Goal: Task Accomplishment & Management: Complete application form

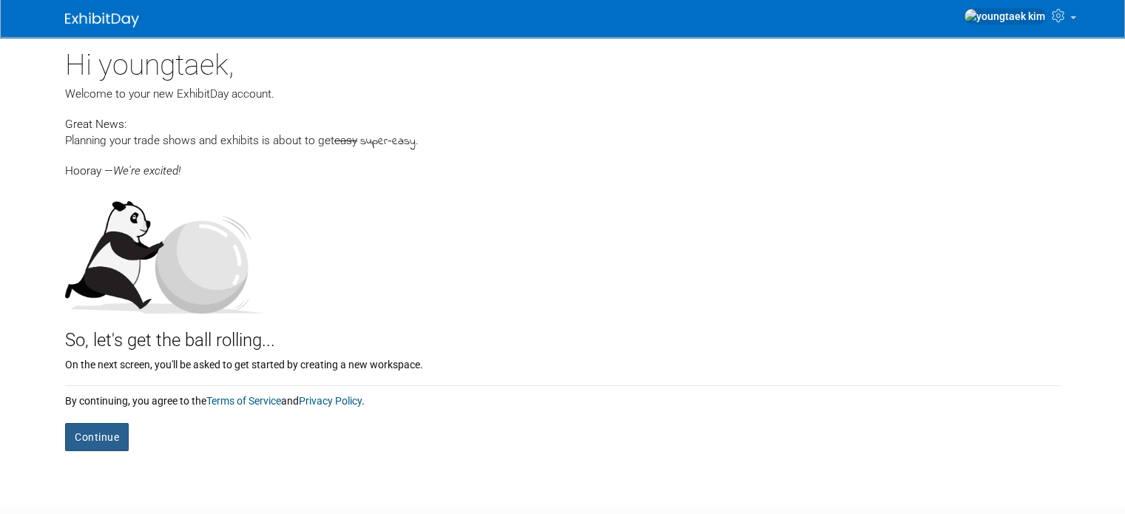
click at [103, 439] on button "Continue" at bounding box center [97, 437] width 64 height 28
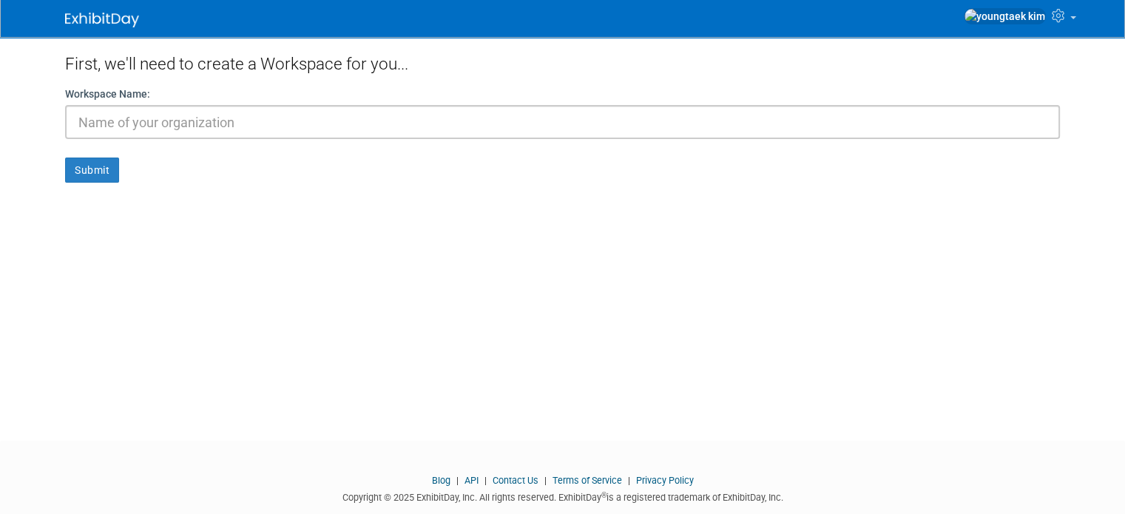
click at [252, 123] on input "text" at bounding box center [562, 122] width 995 height 34
type input "RYU Electric"
click at [86, 175] on button "Submit" at bounding box center [92, 170] width 54 height 25
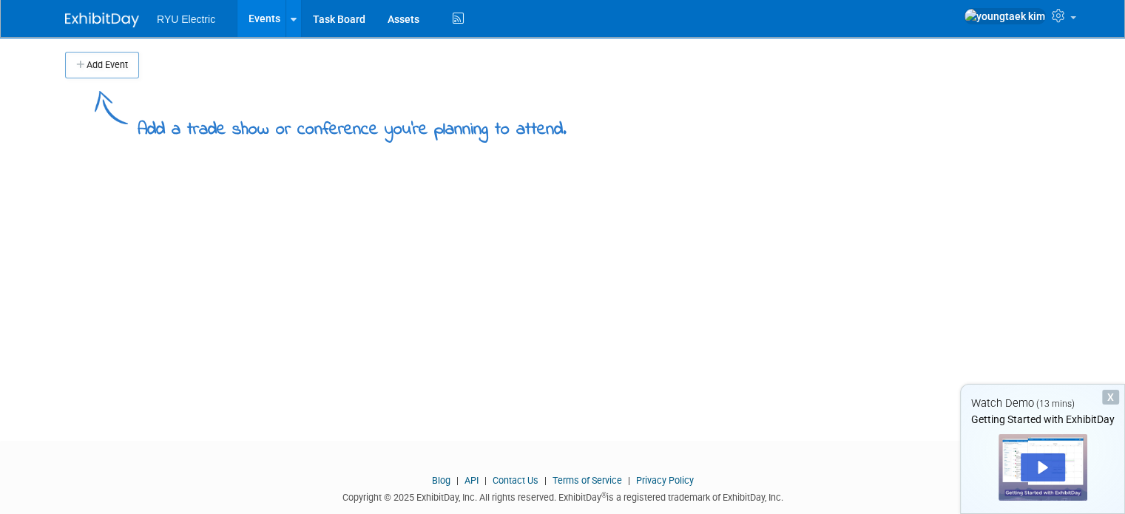
click at [1107, 394] on div "X" at bounding box center [1110, 397] width 17 height 15
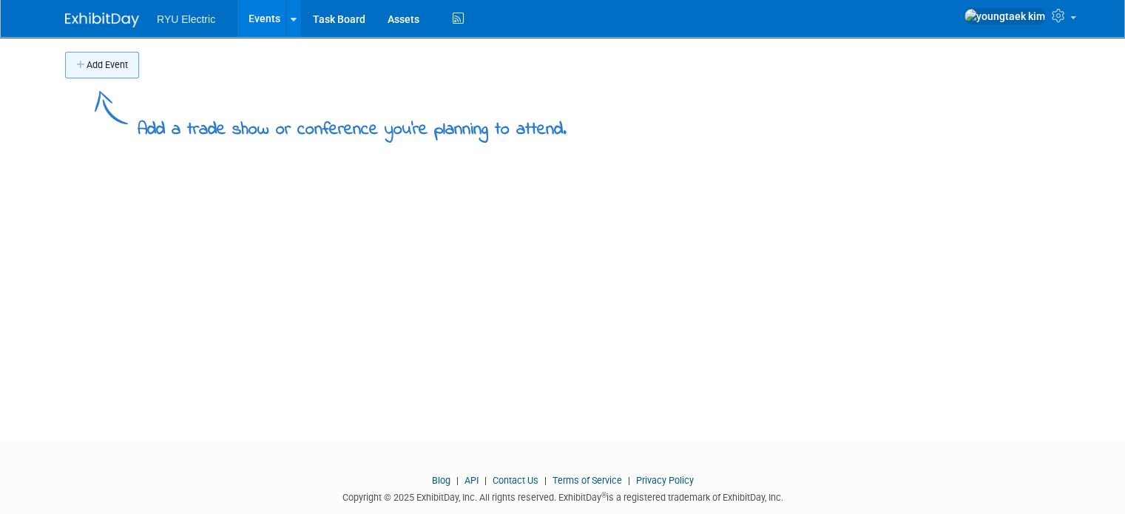
click at [111, 66] on button "Add Event" at bounding box center [102, 65] width 74 height 27
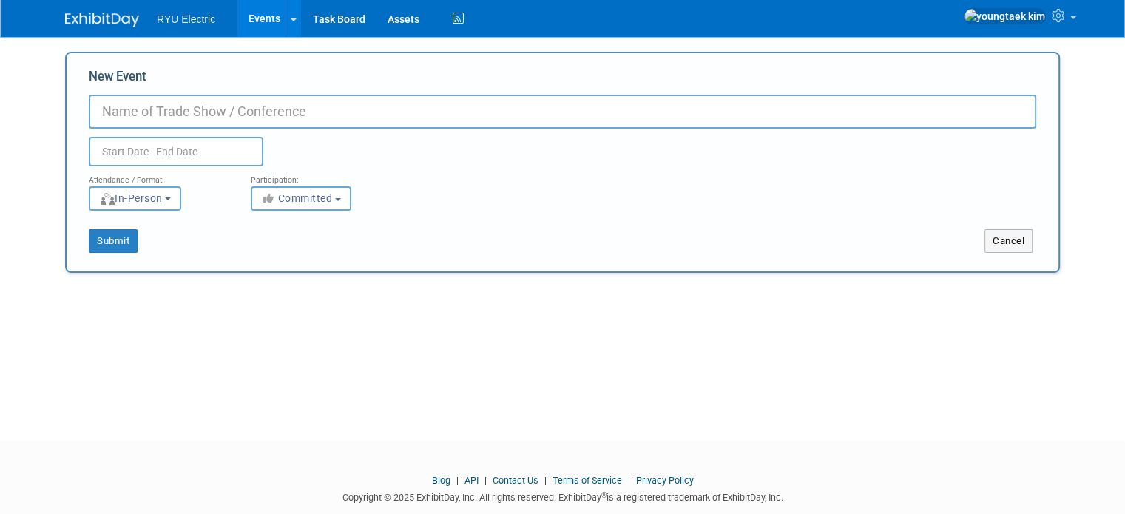
click at [177, 118] on input "New Event" at bounding box center [562, 112] width 947 height 34
click at [170, 157] on input "text" at bounding box center [176, 152] width 175 height 30
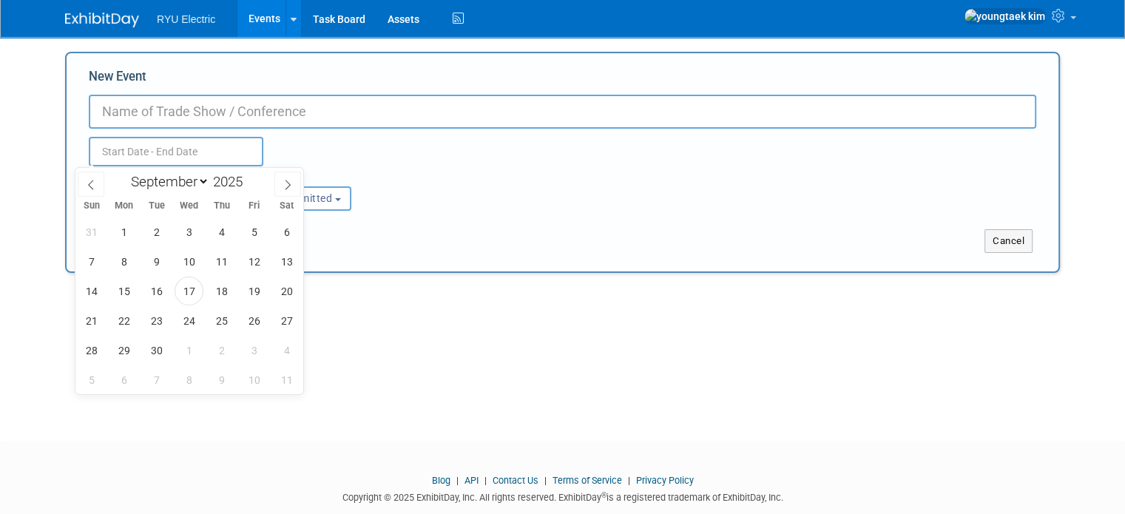
click at [170, 157] on input "text" at bounding box center [176, 152] width 175 height 30
click at [439, 365] on div "Add Event Add a trade show or conference you're planning to attend. New Event D…" at bounding box center [562, 225] width 1017 height 377
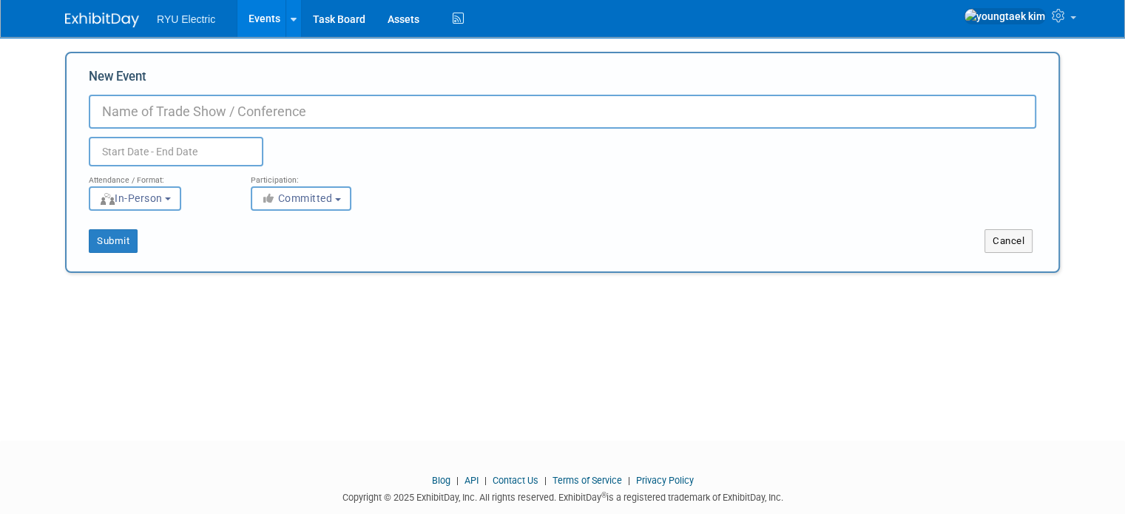
click at [163, 117] on input "New Event" at bounding box center [562, 112] width 947 height 34
click at [410, 345] on div "Add Event Add a trade show or conference you're planning to attend. New Event D…" at bounding box center [562, 225] width 1017 height 377
click at [319, 24] on link "Task Board" at bounding box center [339, 18] width 75 height 37
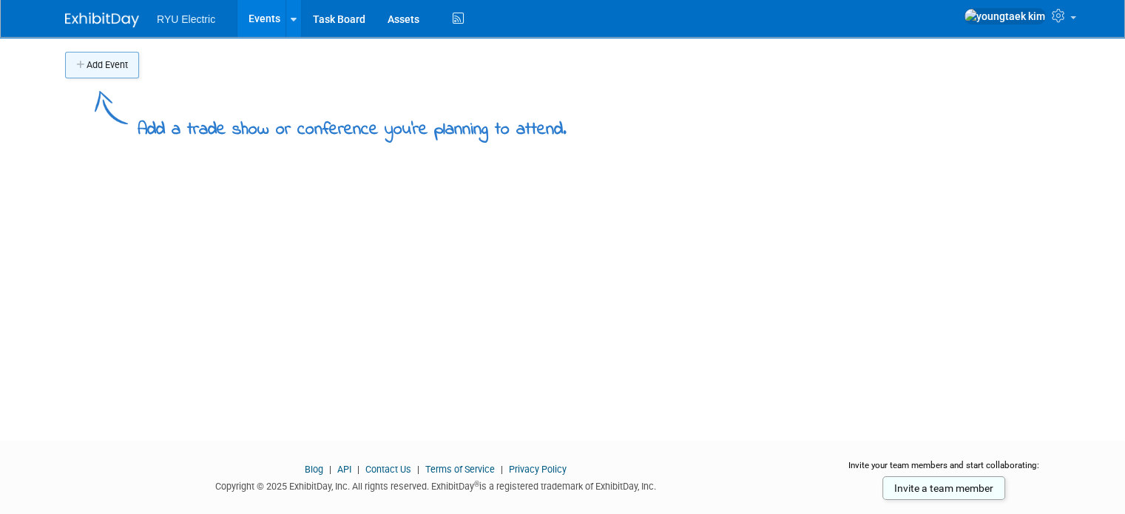
click at [114, 68] on button "Add Event" at bounding box center [102, 65] width 74 height 27
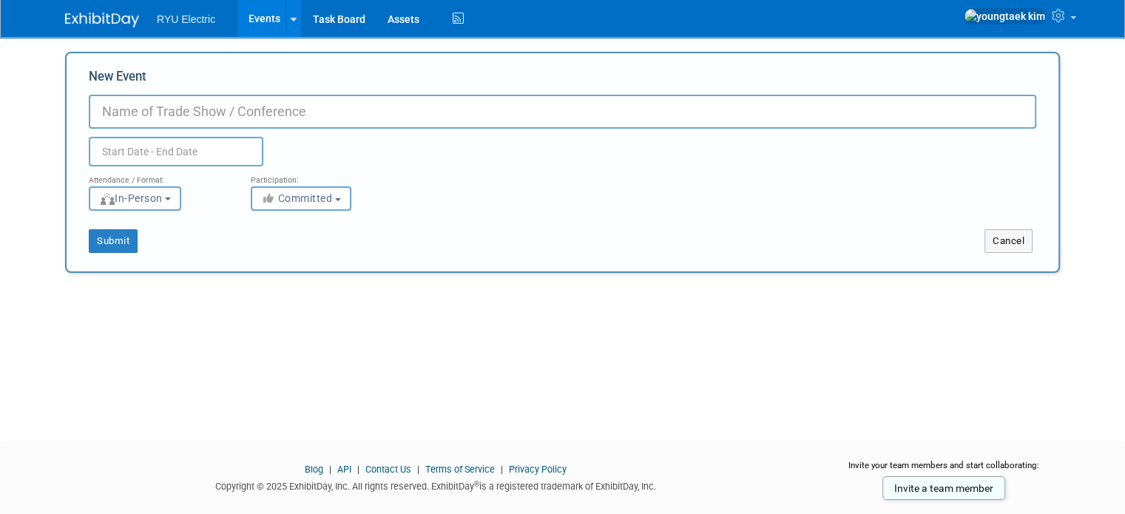
click at [175, 116] on input "New Event" at bounding box center [562, 112] width 947 height 34
type input "McD 1256 Eglinton"
click at [170, 146] on input "text" at bounding box center [176, 152] width 175 height 30
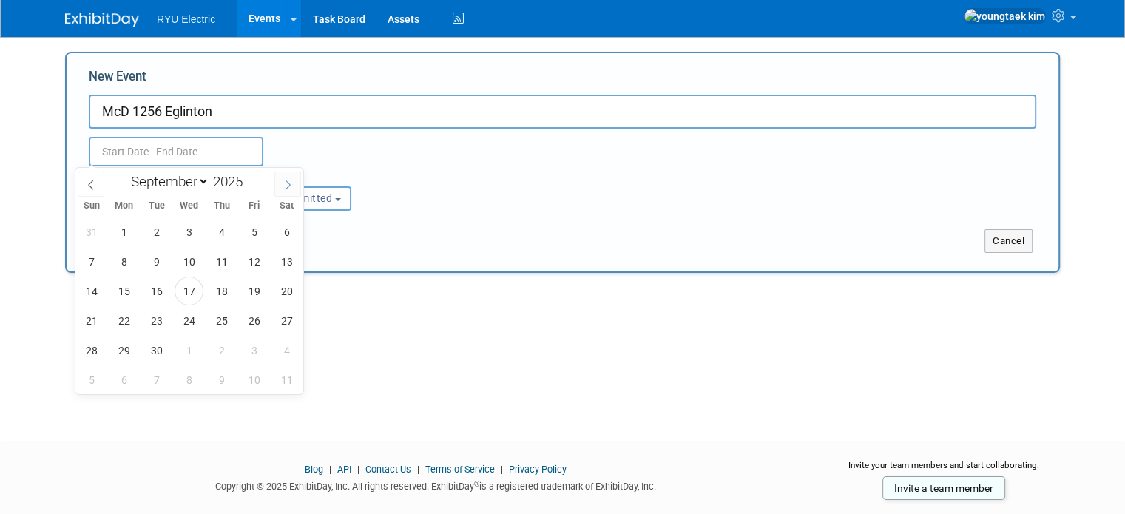
click at [285, 192] on span at bounding box center [287, 184] width 27 height 25
select select "9"
click at [163, 297] on span "14" at bounding box center [156, 291] width 29 height 29
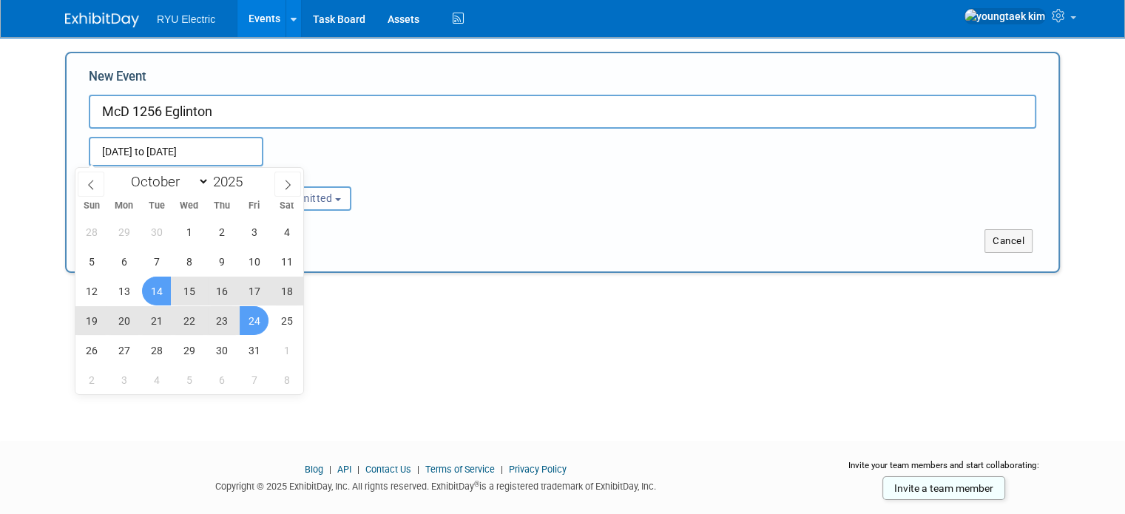
click at [256, 318] on span "24" at bounding box center [254, 320] width 29 height 29
type input "Oct 14, 2025 to Oct 24, 2025"
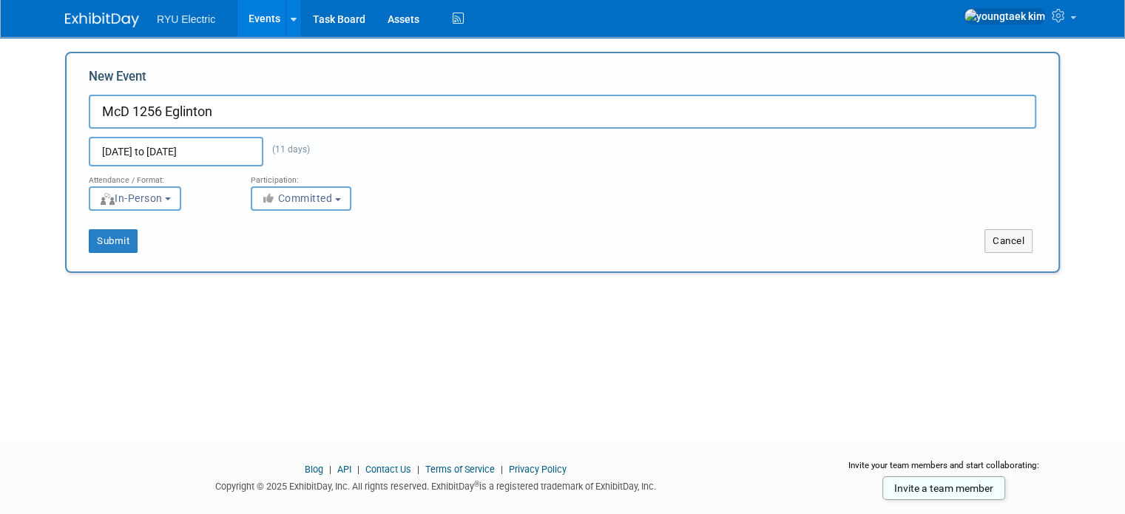
click at [229, 119] on input "McD 1256 Eglinton" at bounding box center [562, 112] width 947 height 34
type input "McD 1256 Eglinton Kitchen 공사"
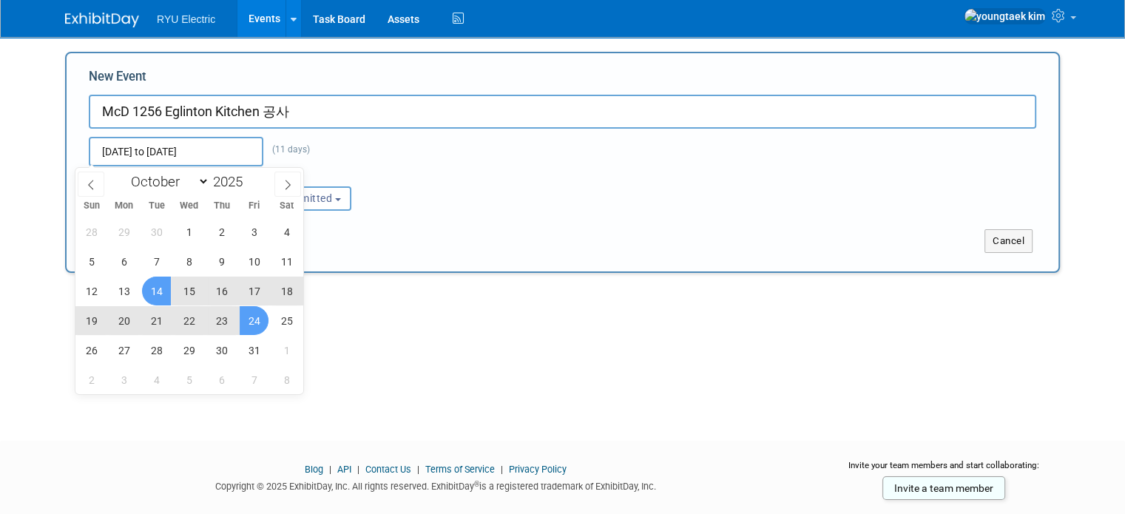
click at [238, 155] on input "Oct 14, 2025 to Oct 24, 2025" at bounding box center [176, 152] width 175 height 30
click at [222, 322] on span "23" at bounding box center [221, 320] width 29 height 29
click at [163, 287] on span "14" at bounding box center [156, 291] width 29 height 29
type input "Oct 14, 2025 to Oct 23, 2025"
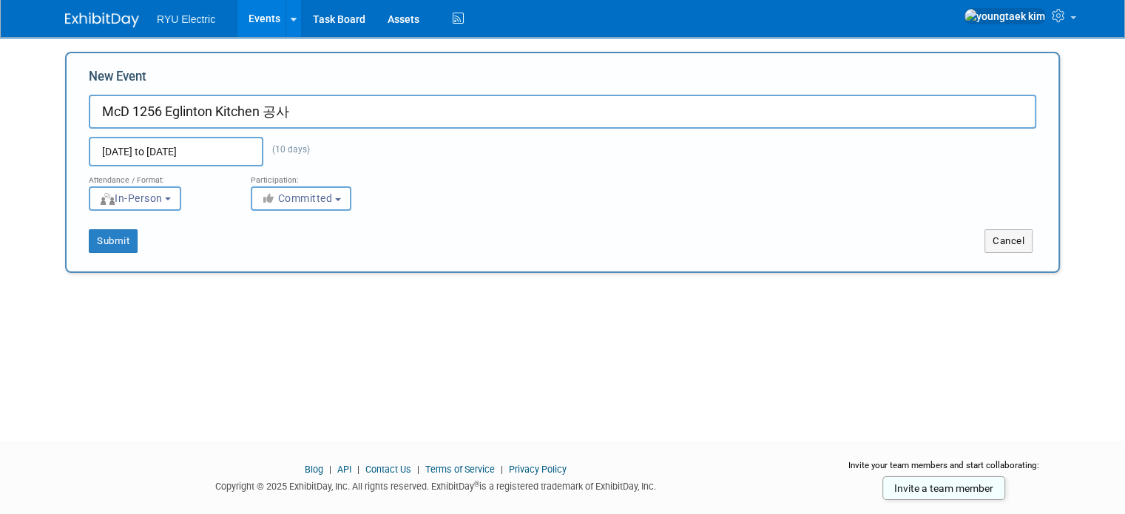
click at [281, 334] on div "Add Event Add a trade show or conference you're planning to attend. New Event M…" at bounding box center [562, 225] width 1017 height 377
click at [168, 201] on button "In-Person" at bounding box center [135, 198] width 92 height 24
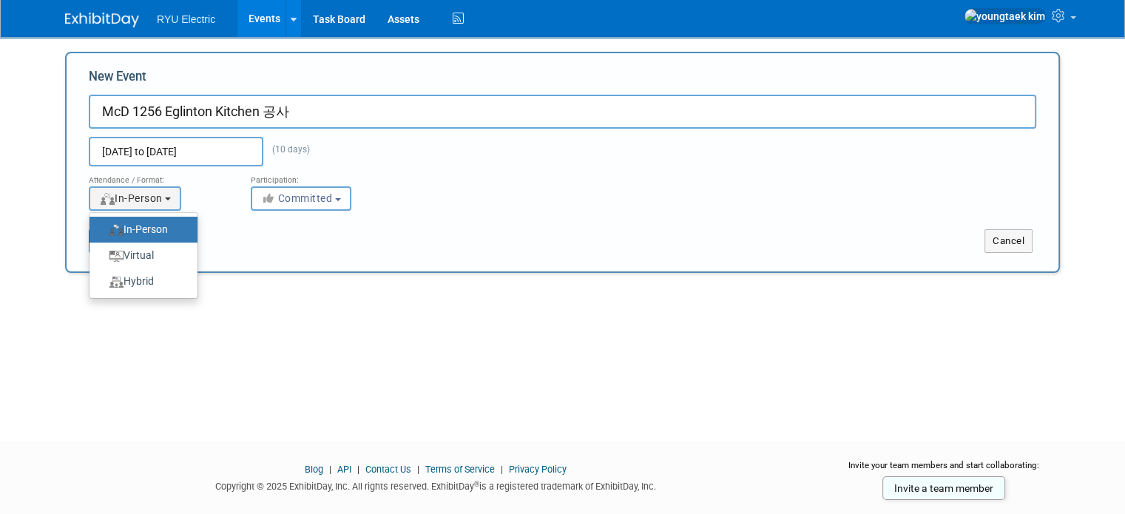
click at [157, 233] on label "In-Person" at bounding box center [140, 230] width 86 height 20
click at [103, 233] on input "In-Person" at bounding box center [98, 230] width 10 height 10
click at [291, 193] on span "Committed" at bounding box center [297, 198] width 72 height 12
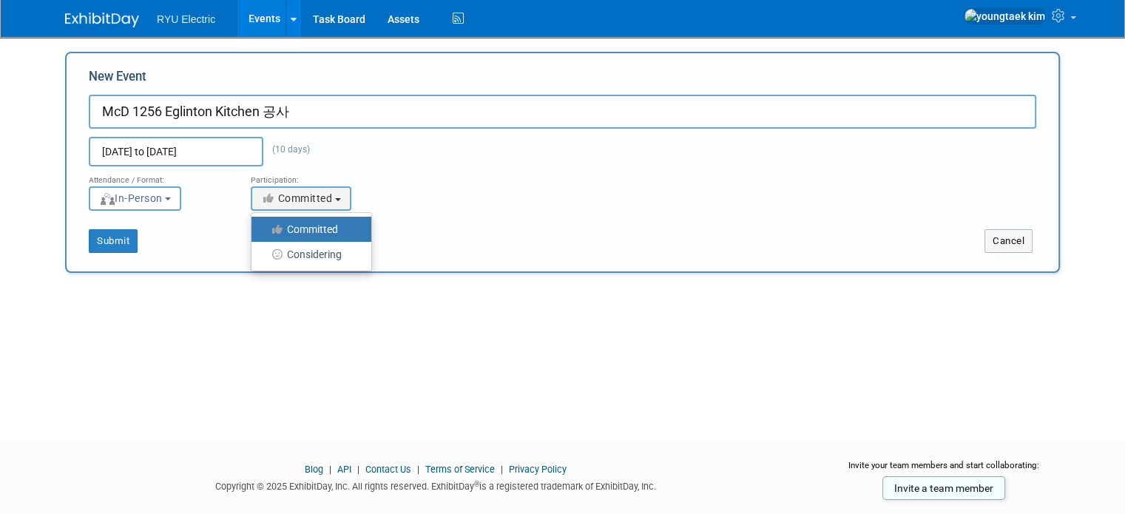
click at [308, 221] on label "Committed" at bounding box center [308, 229] width 98 height 19
click at [265, 225] on input "Committed" at bounding box center [260, 230] width 10 height 10
click at [154, 312] on div "Add Event Add a trade show or conference you're planning to attend. New Event M…" at bounding box center [562, 225] width 1017 height 377
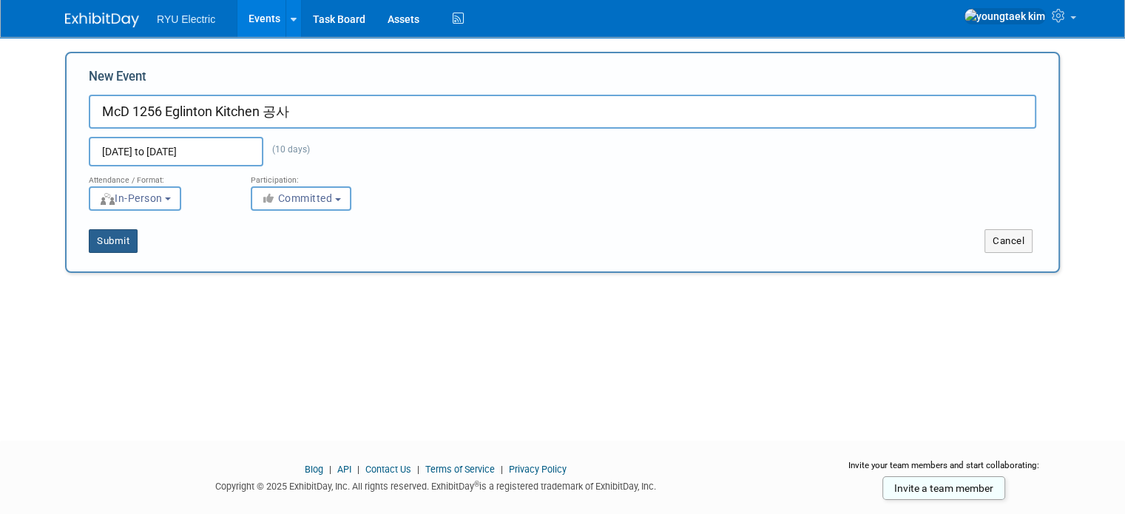
click at [91, 245] on button "Submit" at bounding box center [113, 241] width 49 height 24
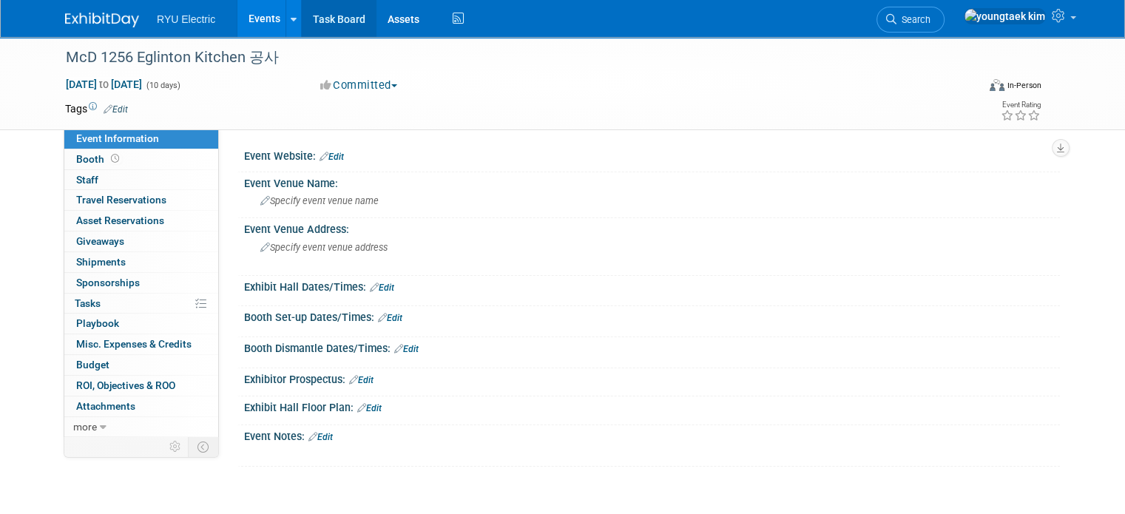
click at [302, 22] on link "Task Board" at bounding box center [339, 18] width 75 height 37
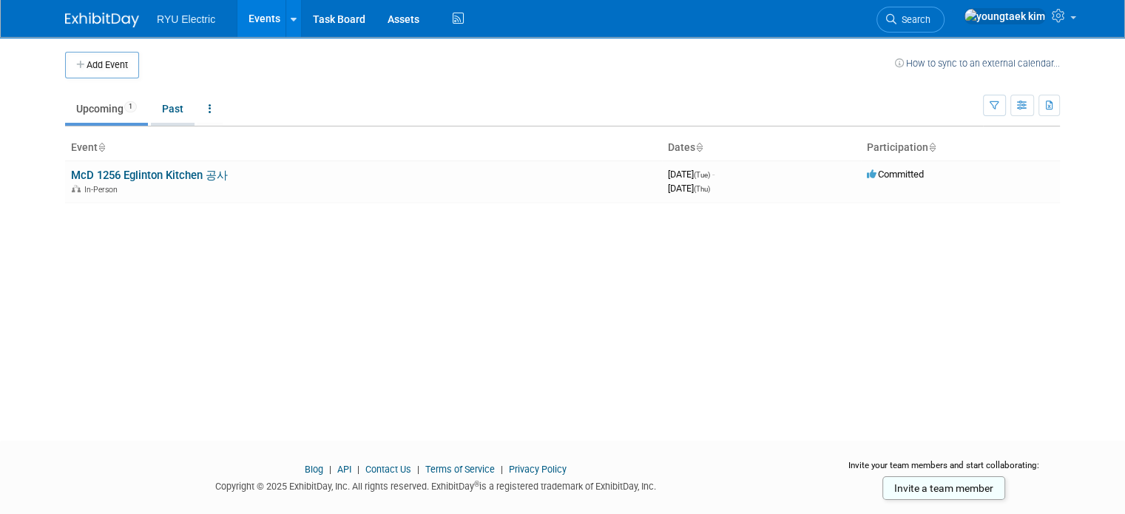
click at [175, 107] on link "Past" at bounding box center [173, 109] width 44 height 28
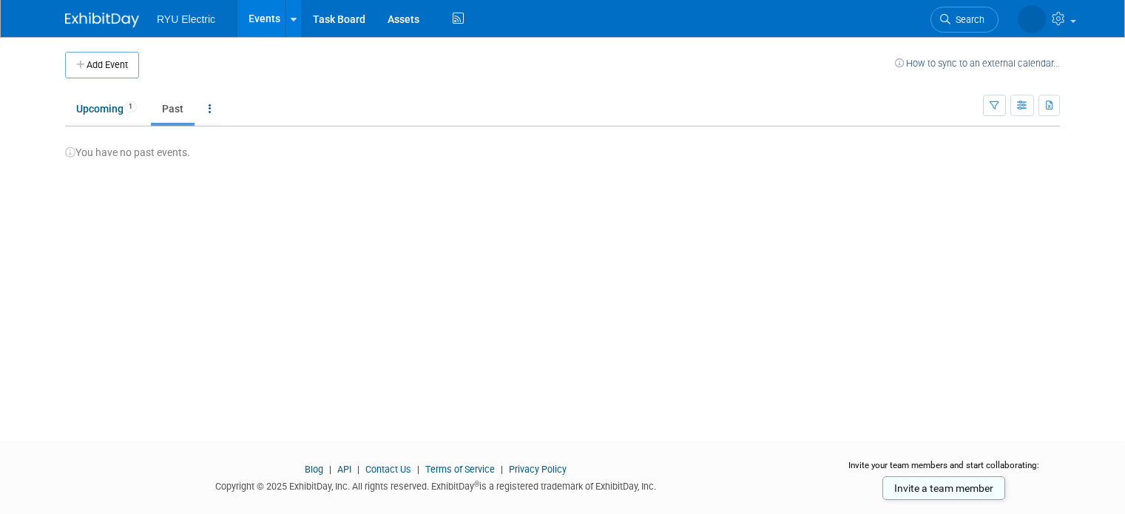
click at [84, 109] on link "Upcoming 1" at bounding box center [106, 109] width 83 height 28
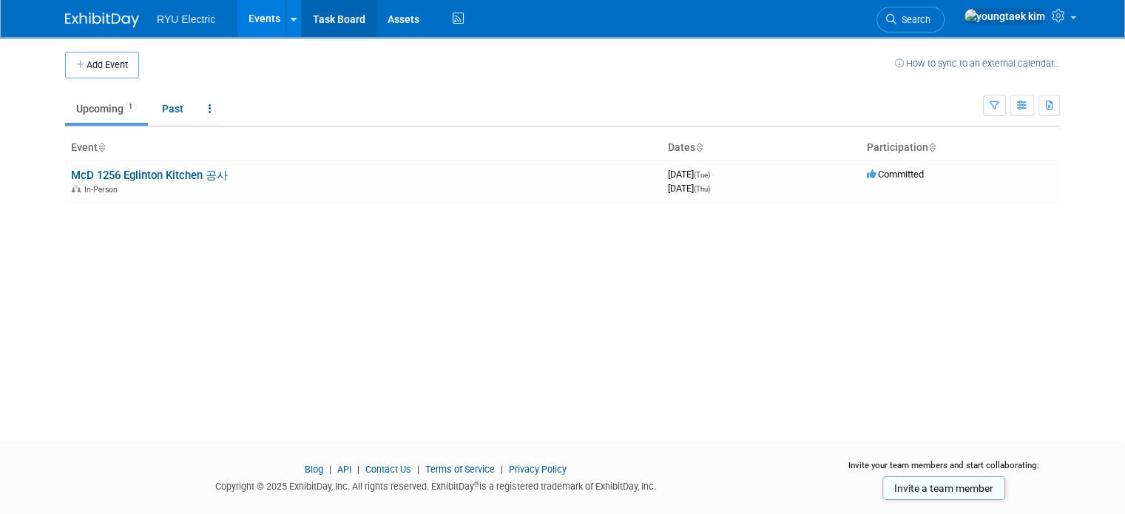
click at [325, 20] on link "Task Board" at bounding box center [339, 18] width 75 height 37
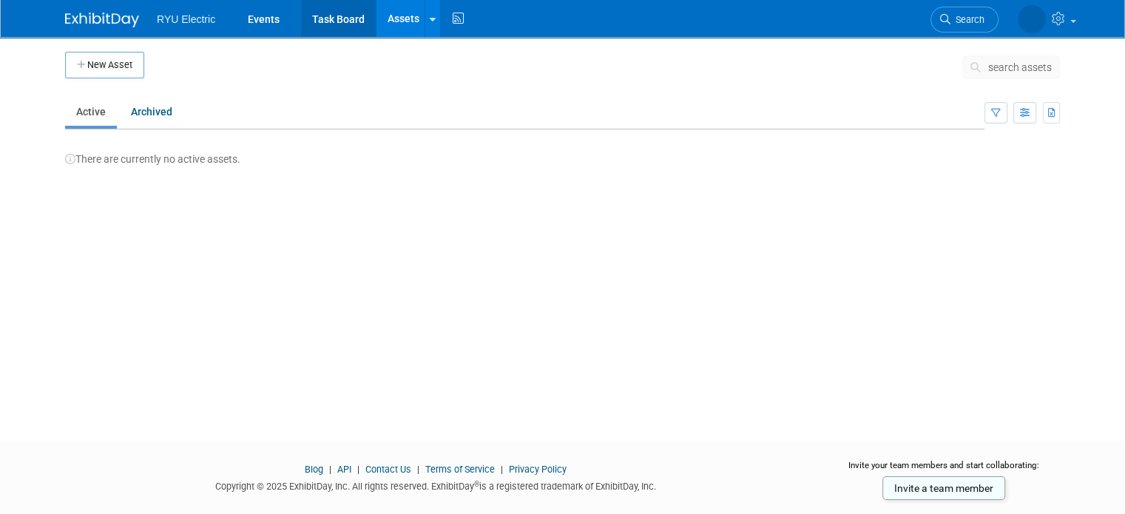
click at [305, 29] on link "Task Board" at bounding box center [338, 18] width 75 height 37
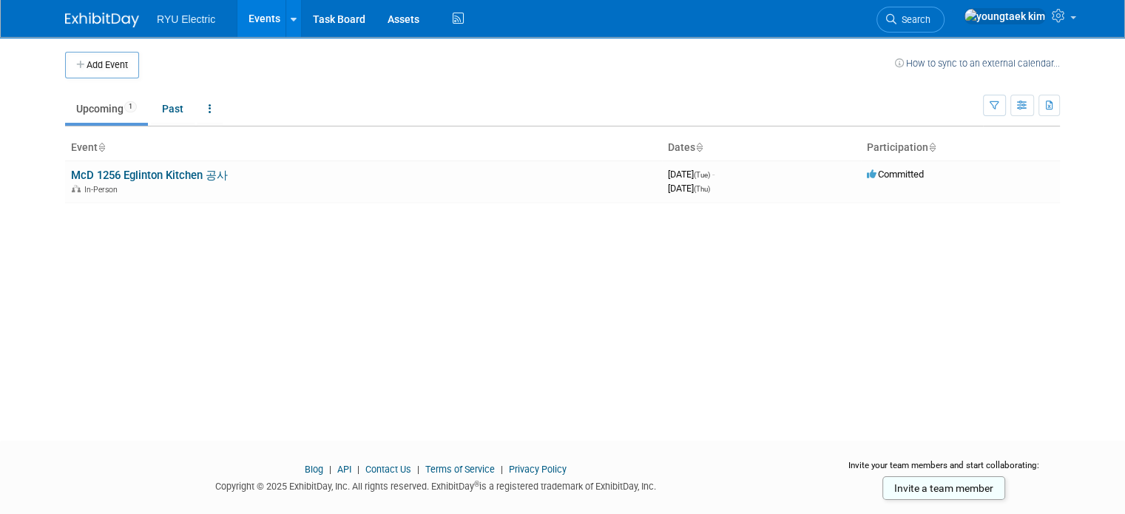
click at [186, 21] on span "RYU Electric" at bounding box center [186, 19] width 58 height 12
click at [192, 20] on span "RYU Electric" at bounding box center [186, 19] width 58 height 12
click at [283, 251] on div "Add Event How to sync to an external calendar... New Event Duplicate Event Warn…" at bounding box center [562, 225] width 1017 height 377
click at [340, 14] on link "Task Board" at bounding box center [339, 18] width 75 height 37
click at [395, 19] on link "Assets" at bounding box center [403, 18] width 54 height 37
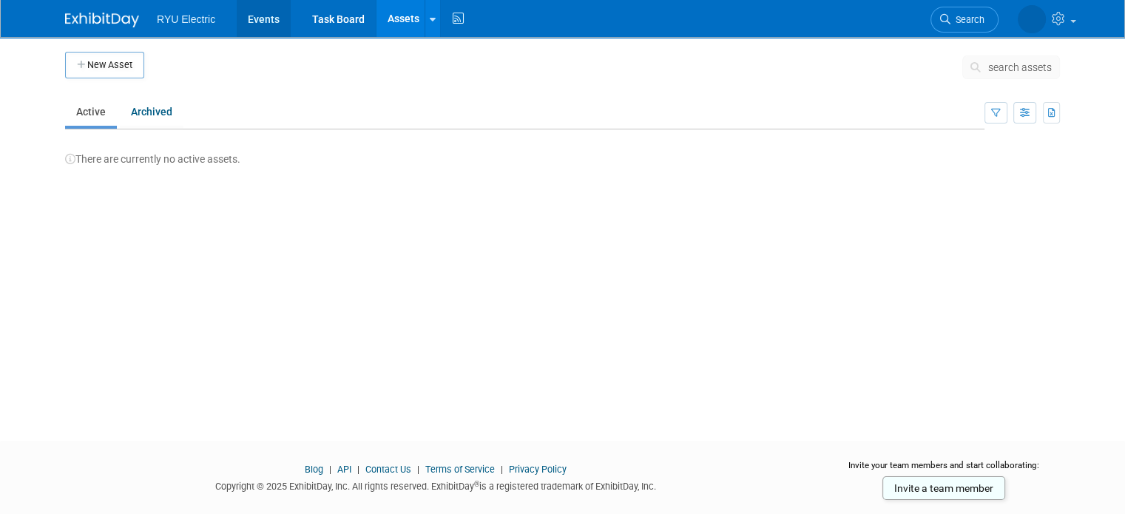
click at [266, 26] on link "Events" at bounding box center [264, 18] width 54 height 37
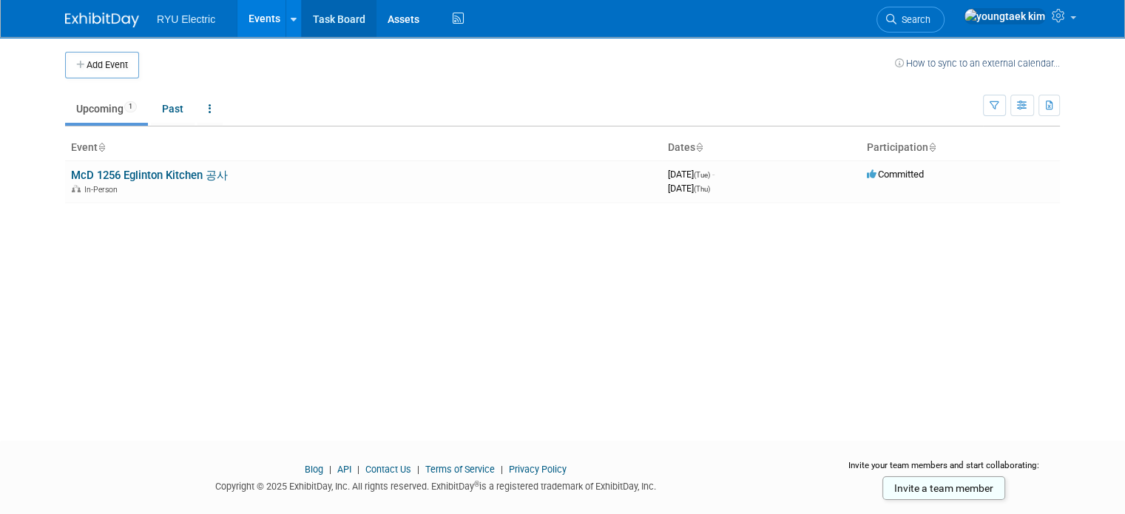
click at [313, 24] on link "Task Board" at bounding box center [339, 18] width 75 height 37
click at [89, 72] on button "Add Event" at bounding box center [102, 65] width 74 height 27
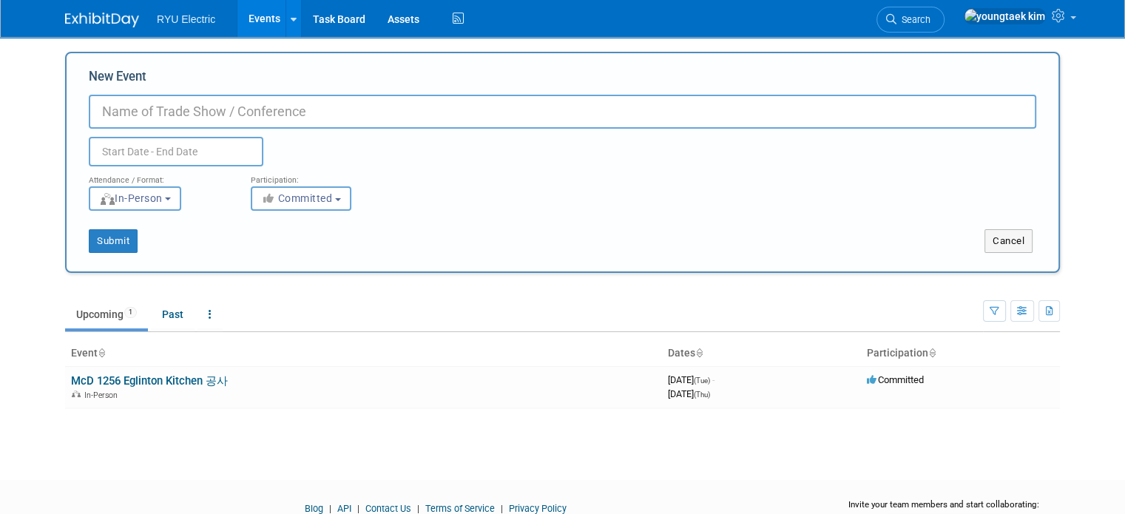
click at [189, 111] on input "New Event" at bounding box center [562, 112] width 947 height 34
type input "McD 1256 Eglinton 전기실 방문"
click at [136, 160] on input "text" at bounding box center [176, 152] width 175 height 30
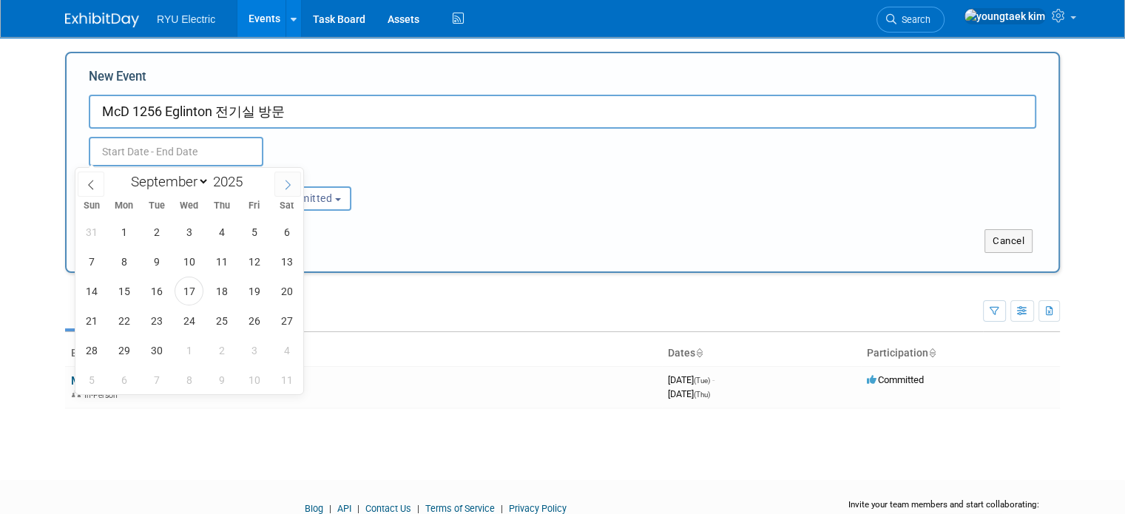
click at [277, 186] on span at bounding box center [287, 184] width 27 height 25
select select "9"
click at [217, 236] on span "2" at bounding box center [221, 231] width 29 height 29
type input "[DATE] to [DATE]"
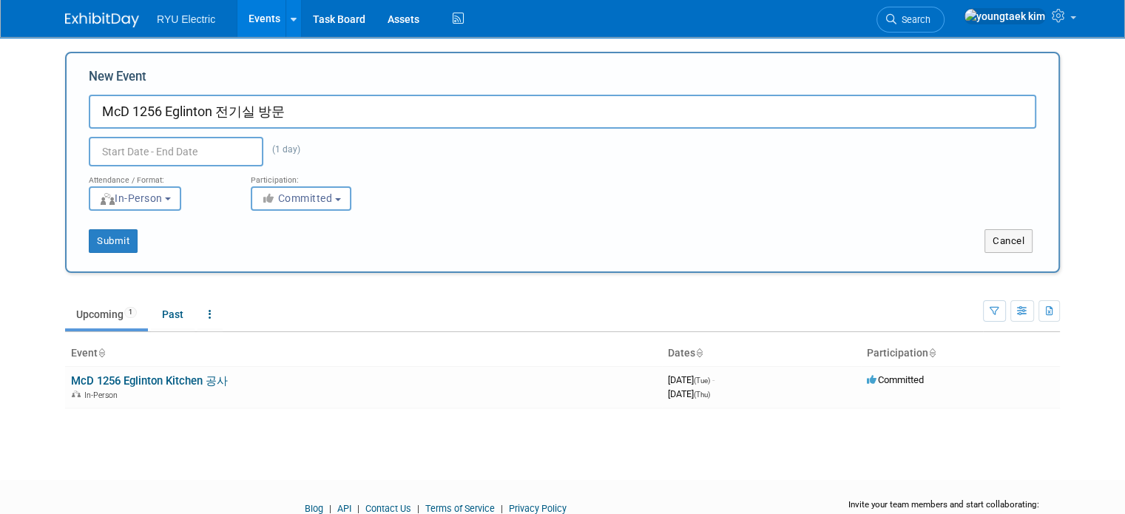
type input "[DATE] to [DATE]"
click at [411, 236] on div "Submit" at bounding box center [273, 241] width 413 height 24
click at [109, 240] on button "Submit" at bounding box center [113, 241] width 49 height 24
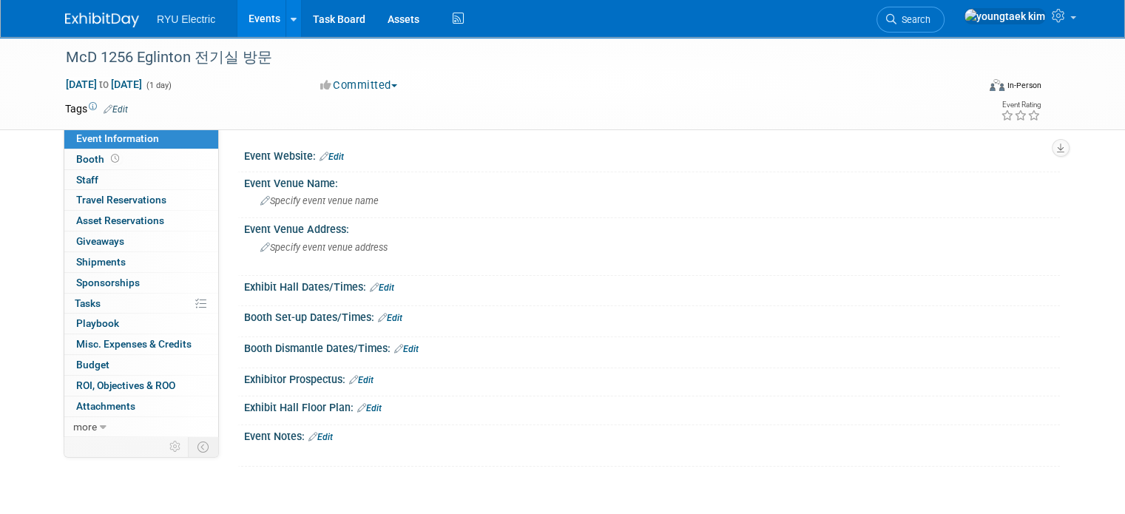
click at [314, 37] on div "RYU Electric Events Add Event Bulk Upload Events Shareable Event Boards Recentl…" at bounding box center [562, 19] width 1125 height 38
click at [317, 30] on link "Task Board" at bounding box center [339, 18] width 75 height 37
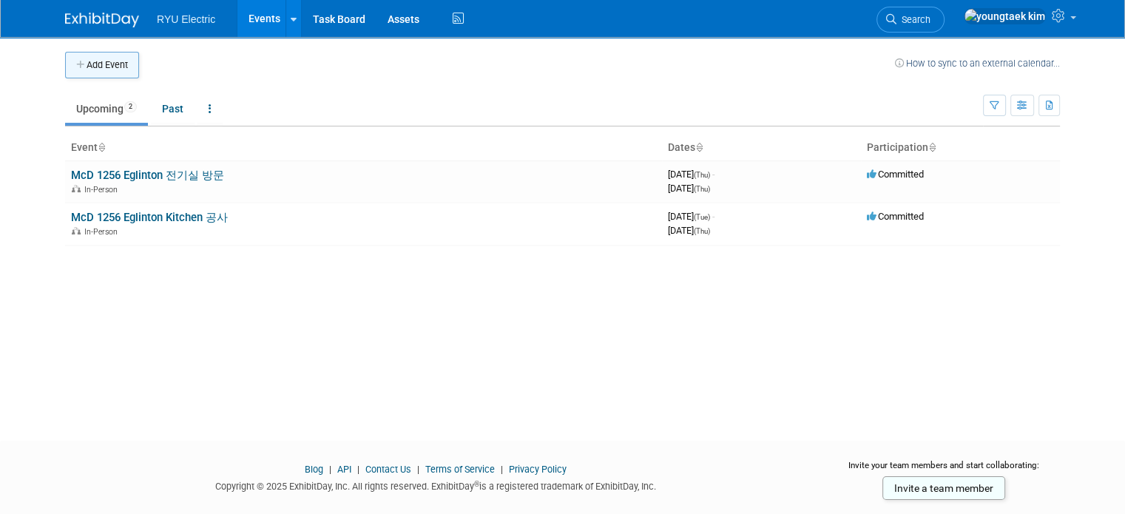
click at [75, 73] on button "Add Event" at bounding box center [102, 65] width 74 height 27
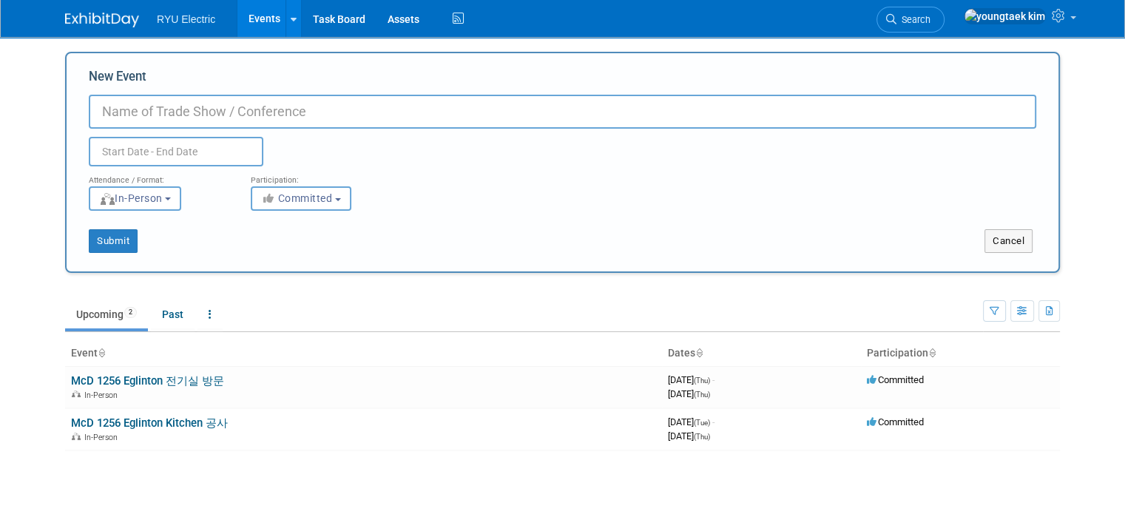
click at [203, 107] on input "New Event" at bounding box center [562, 112] width 947 height 34
type input "ㅒ"
type input "889 Dundas One pound Cake Service Upgrade"
click at [179, 140] on input "text" at bounding box center [176, 152] width 175 height 30
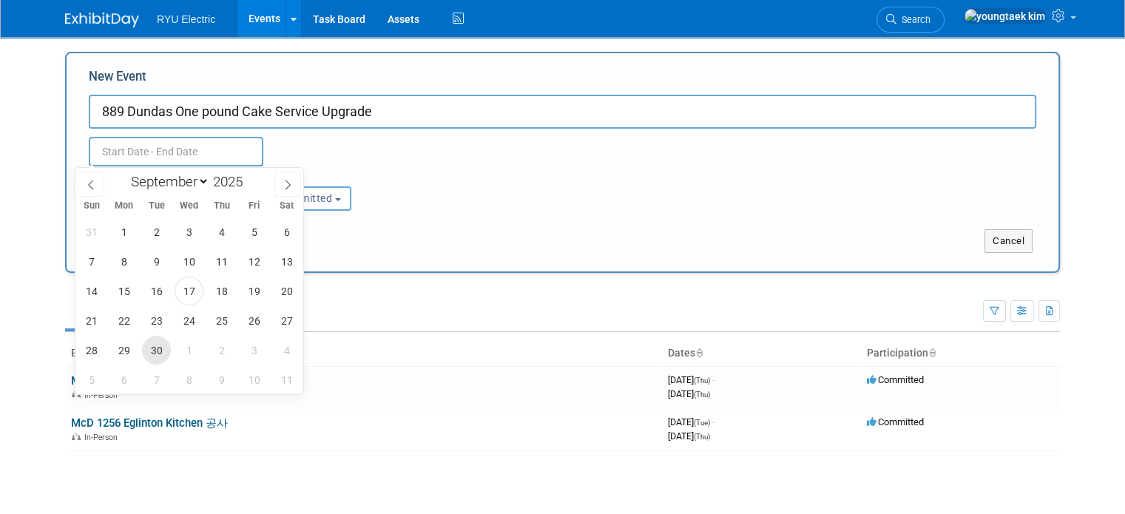
click at [159, 343] on span "30" at bounding box center [156, 350] width 29 height 29
click at [160, 354] on span "30" at bounding box center [156, 350] width 29 height 29
type input "[DATE] to [DATE]"
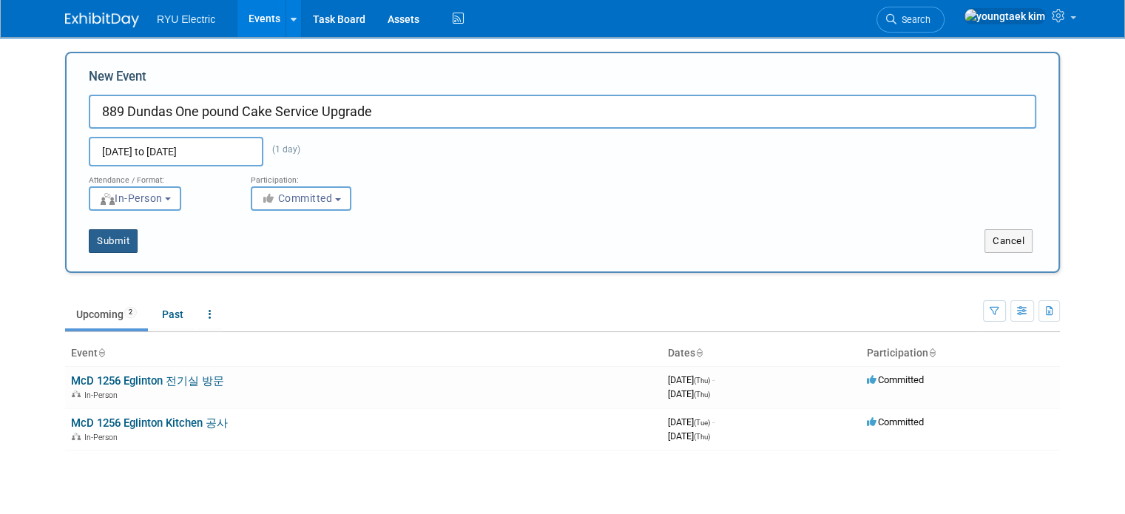
click at [109, 239] on button "Submit" at bounding box center [113, 241] width 49 height 24
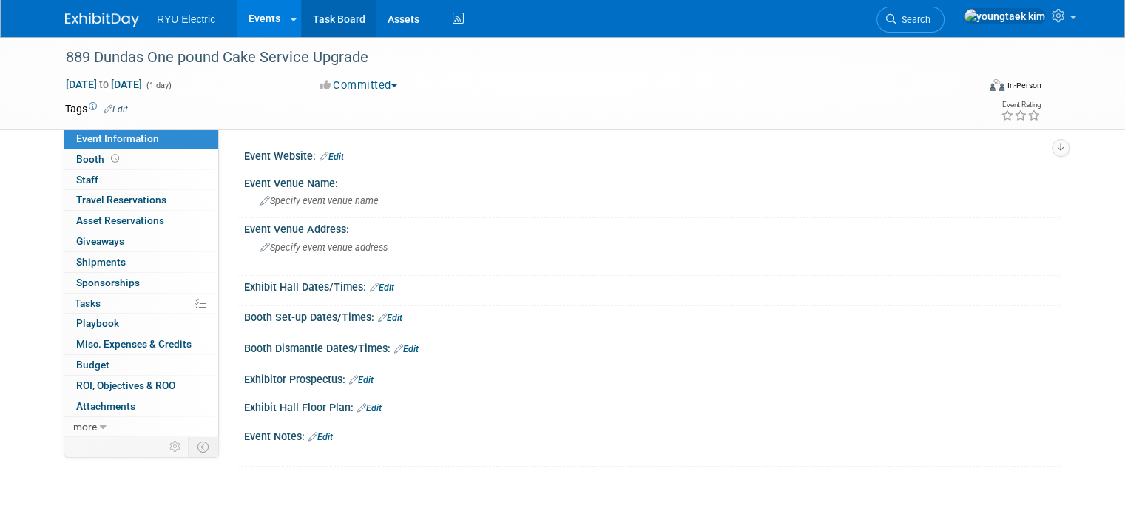
click at [331, 21] on link "Task Board" at bounding box center [339, 18] width 75 height 37
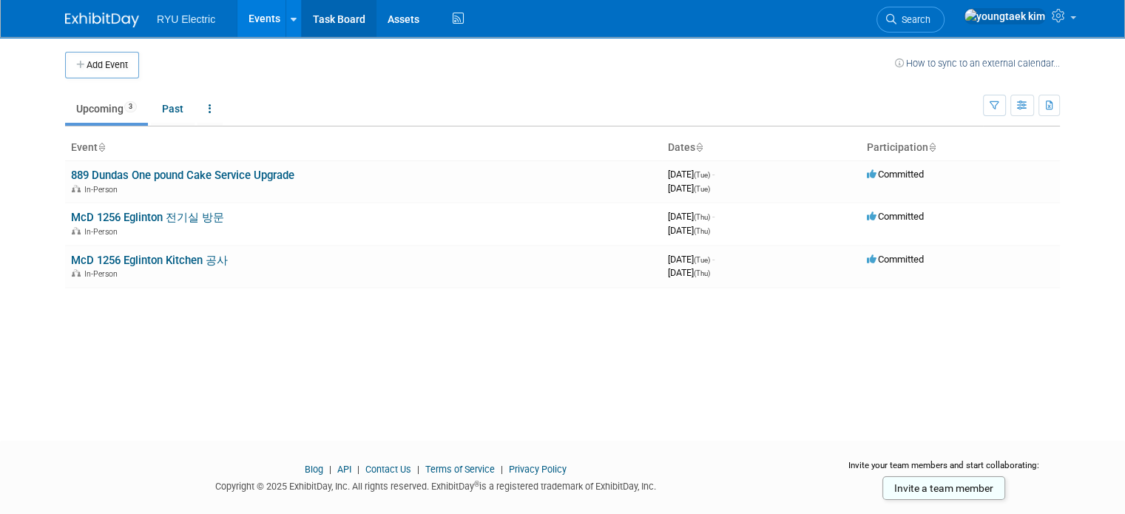
click at [311, 21] on link "Task Board" at bounding box center [339, 18] width 75 height 37
